Goal: Task Accomplishment & Management: Manage account settings

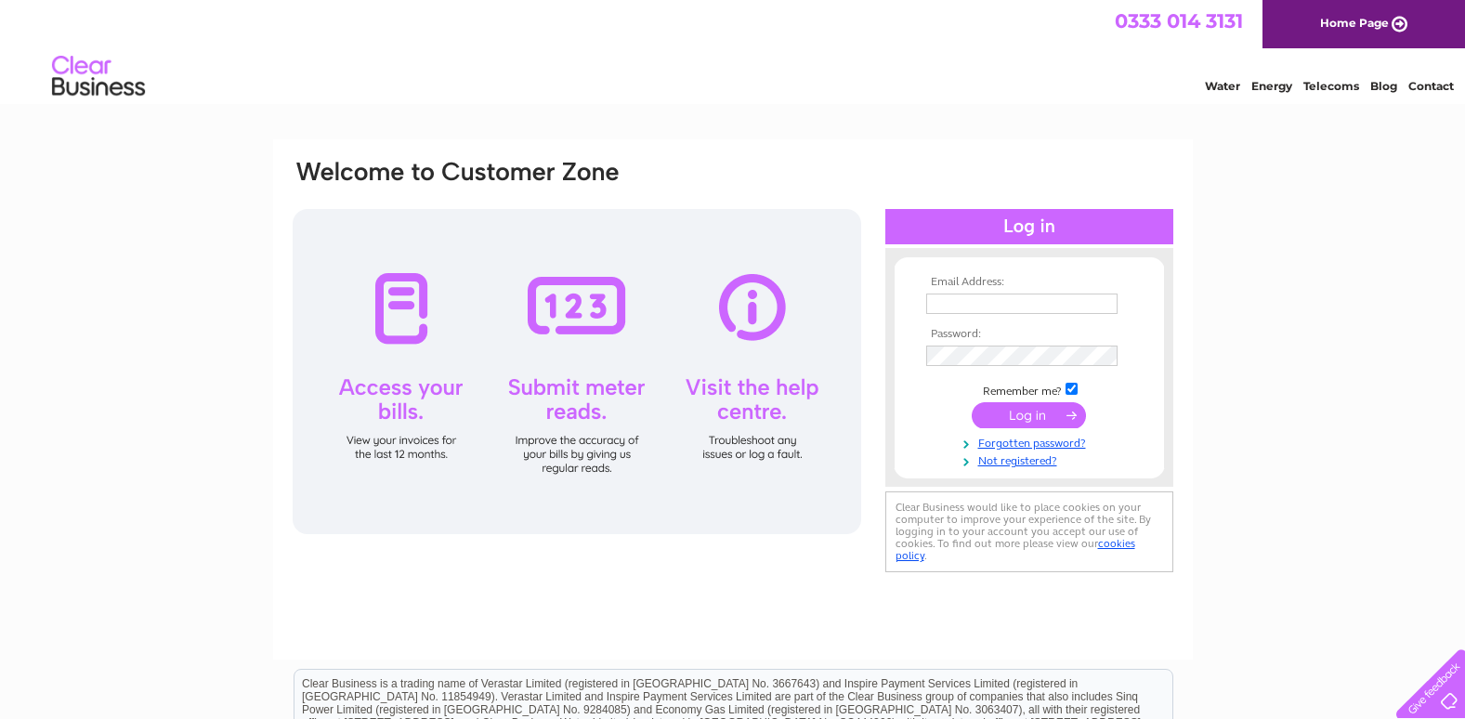
type input "[EMAIL_ADDRESS][DOMAIN_NAME]"
click at [1027, 408] on input "submit" at bounding box center [1028, 415] width 114 height 26
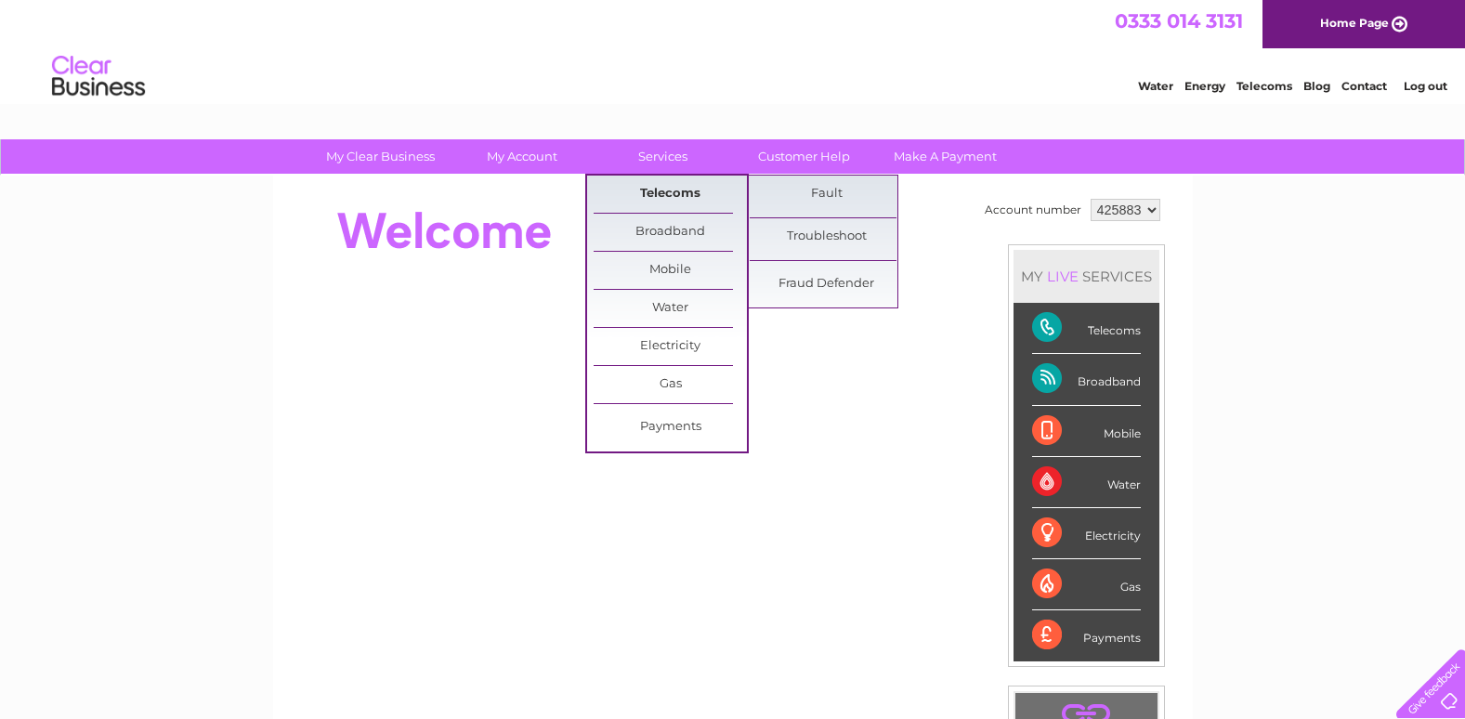
click at [655, 187] on link "Telecoms" at bounding box center [669, 194] width 153 height 37
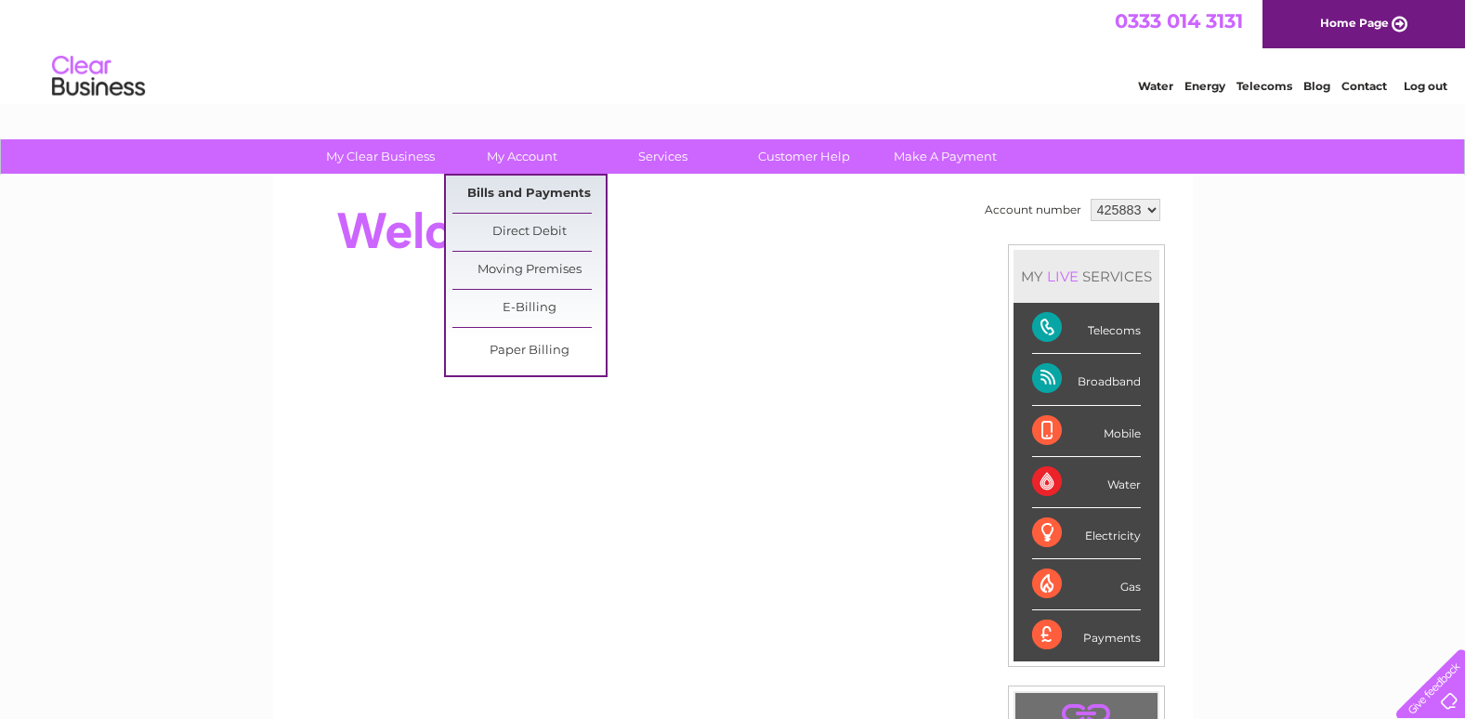
click at [528, 187] on link "Bills and Payments" at bounding box center [528, 194] width 153 height 37
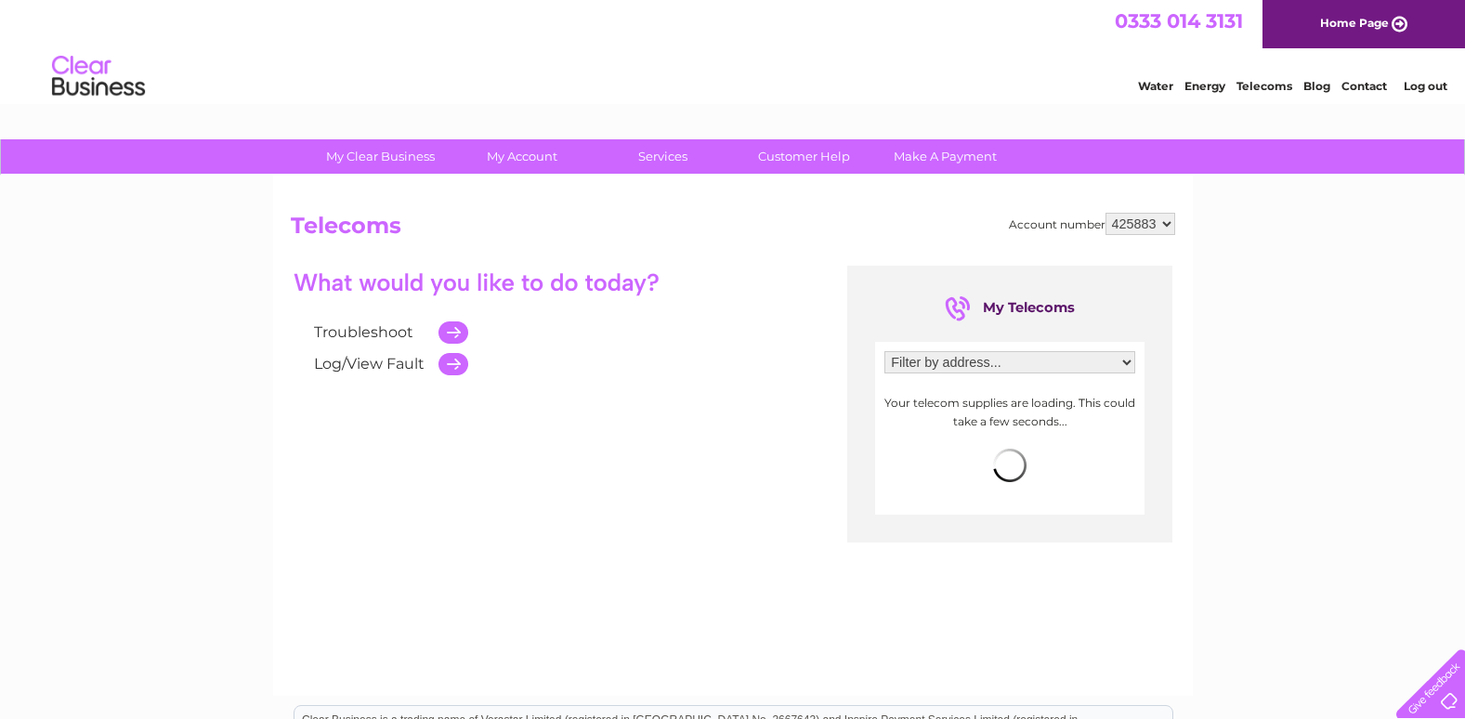
click at [1166, 224] on select "425883 452216" at bounding box center [1140, 224] width 70 height 22
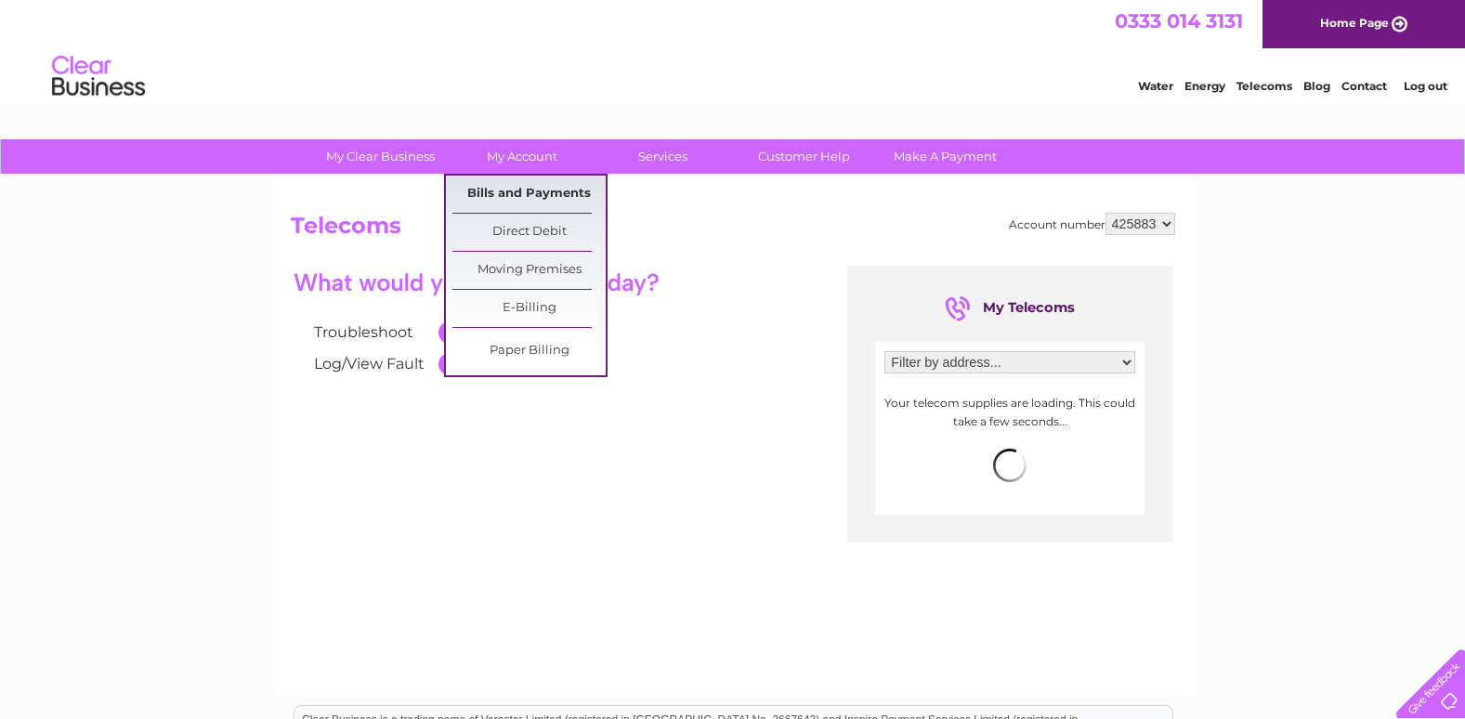
click at [531, 190] on link "Bills and Payments" at bounding box center [528, 194] width 153 height 37
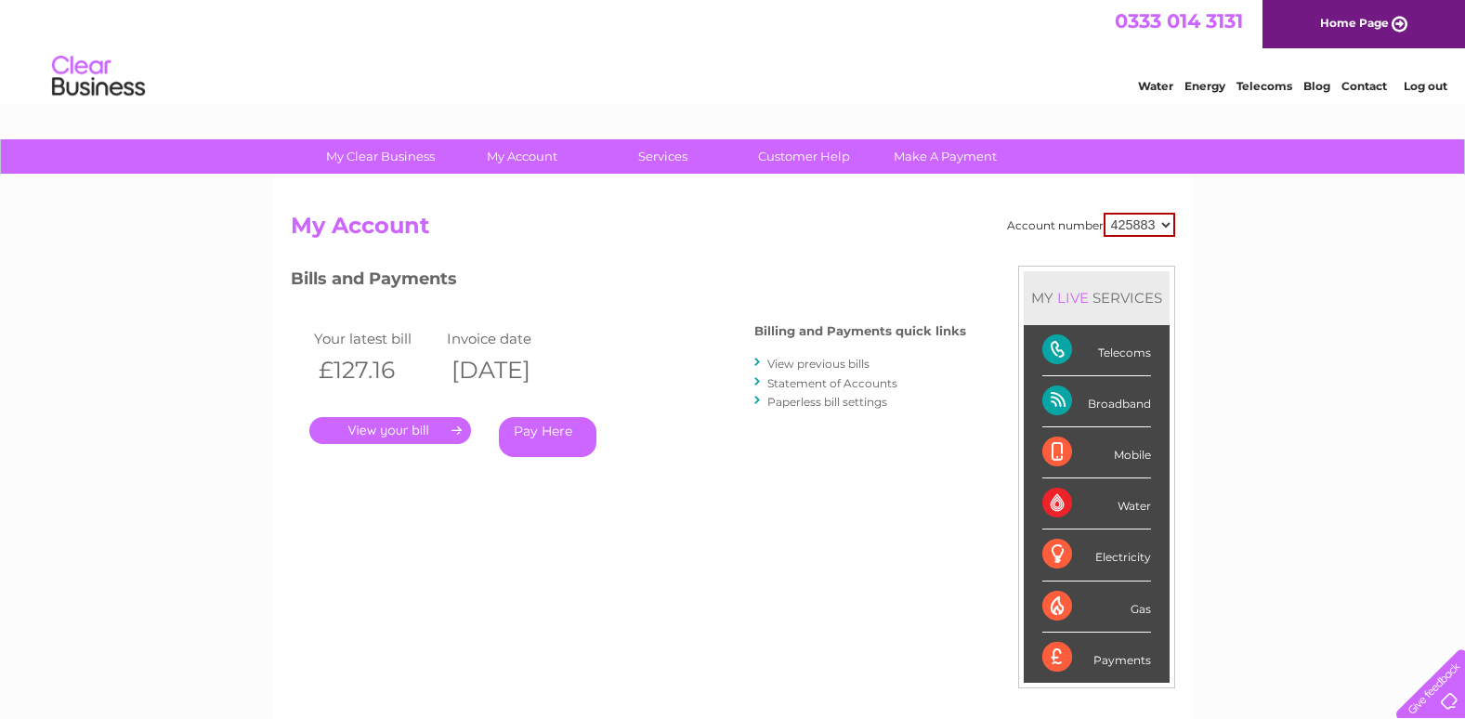
click at [391, 424] on link "." at bounding box center [390, 430] width 162 height 27
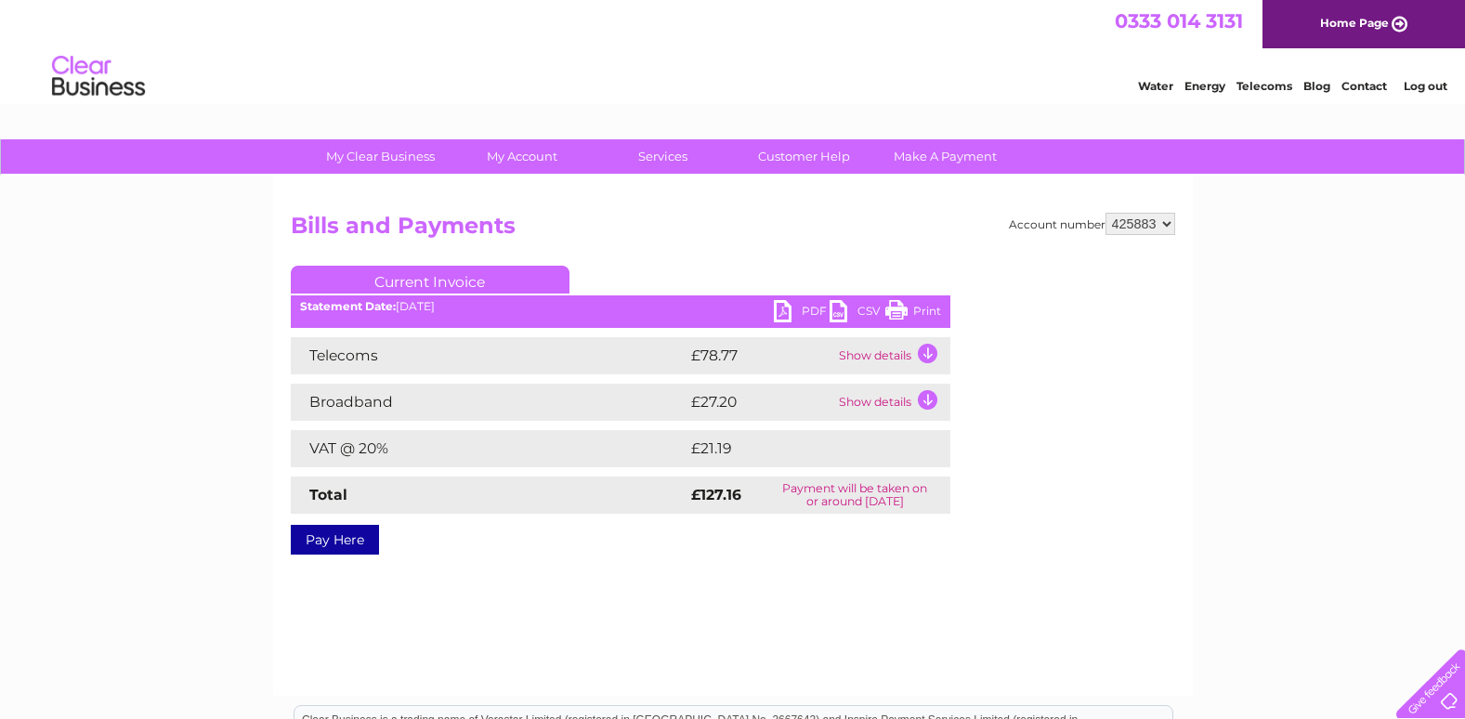
click at [802, 307] on link "PDF" at bounding box center [802, 313] width 56 height 27
click at [782, 306] on link "PDF" at bounding box center [802, 313] width 56 height 27
click at [1411, 81] on link "Log out" at bounding box center [1425, 86] width 44 height 14
